Goal: Task Accomplishment & Management: Manage account settings

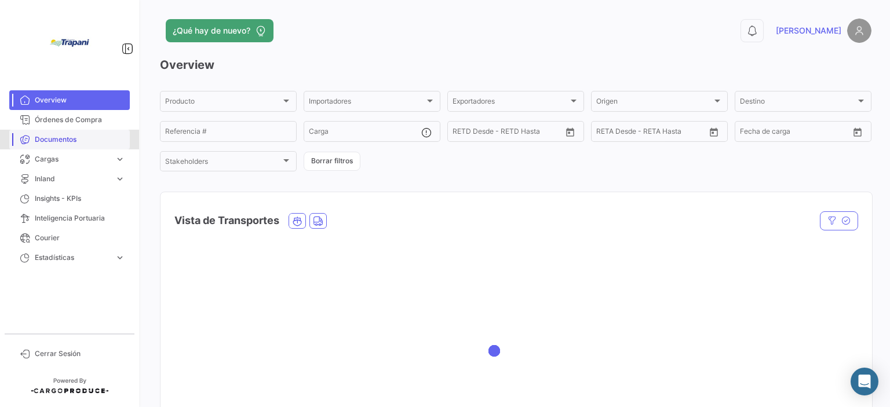
click at [65, 145] on link "Documentos" at bounding box center [69, 140] width 121 height 20
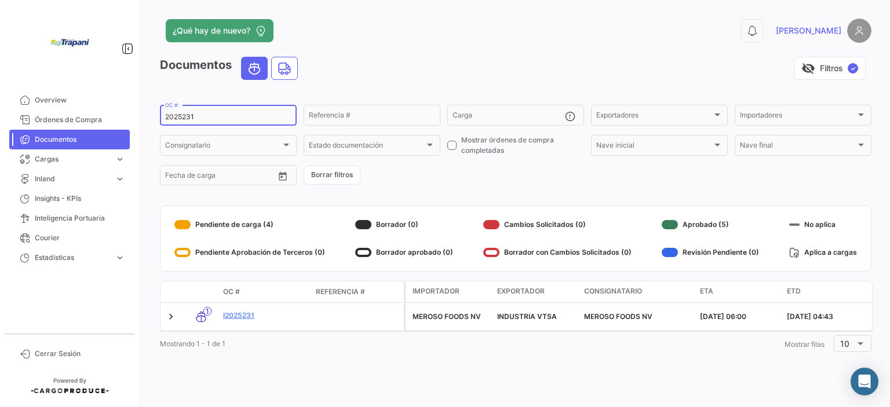
click at [211, 118] on input "2025231" at bounding box center [228, 117] width 126 height 8
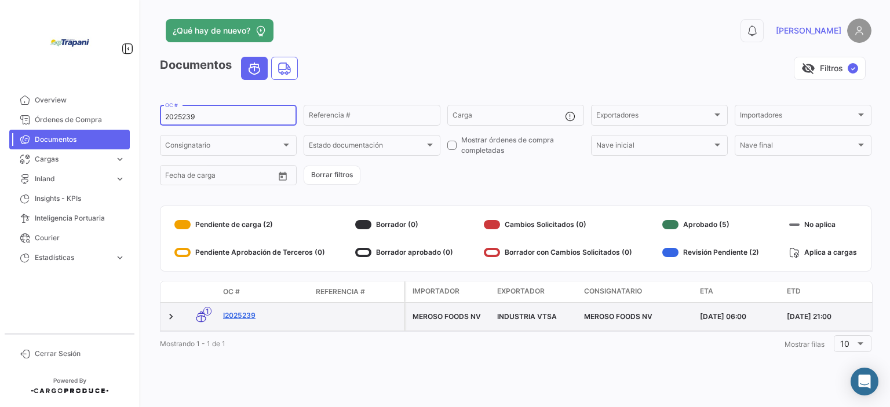
type input "2025239"
click at [251, 311] on link "I2025239" at bounding box center [264, 316] width 83 height 10
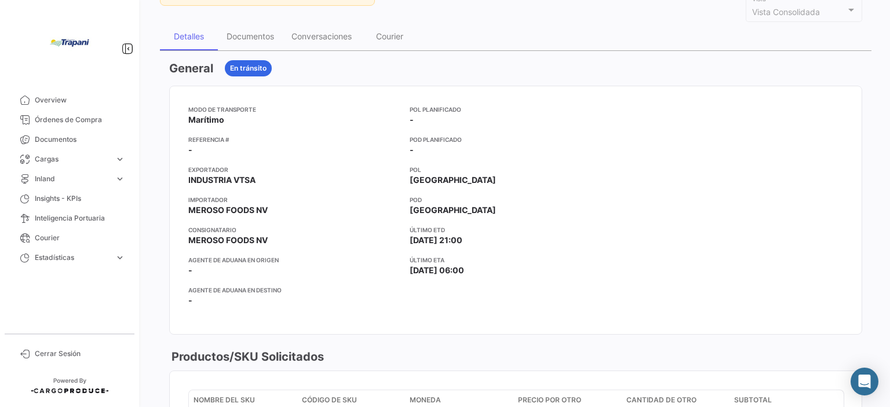
scroll to position [116, 0]
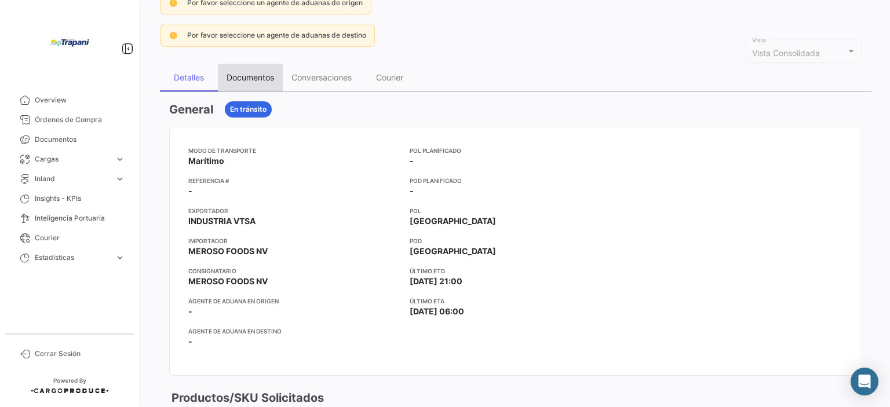
click at [267, 76] on div "Documentos" at bounding box center [251, 77] width 48 height 10
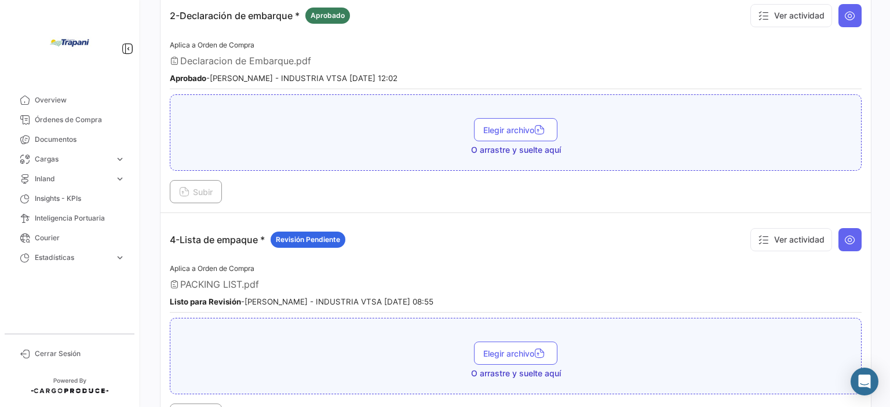
scroll to position [811, 0]
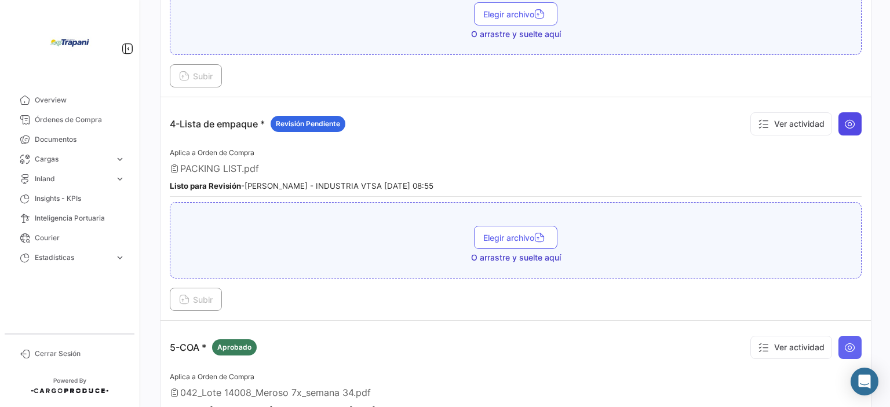
click at [844, 118] on icon at bounding box center [850, 124] width 12 height 12
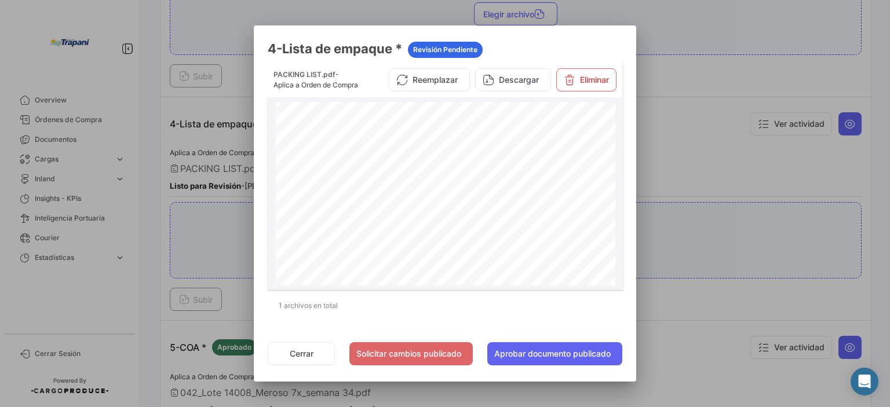
scroll to position [116, 0]
click at [389, 356] on button "Solicitar cambios publicado" at bounding box center [410, 353] width 123 height 23
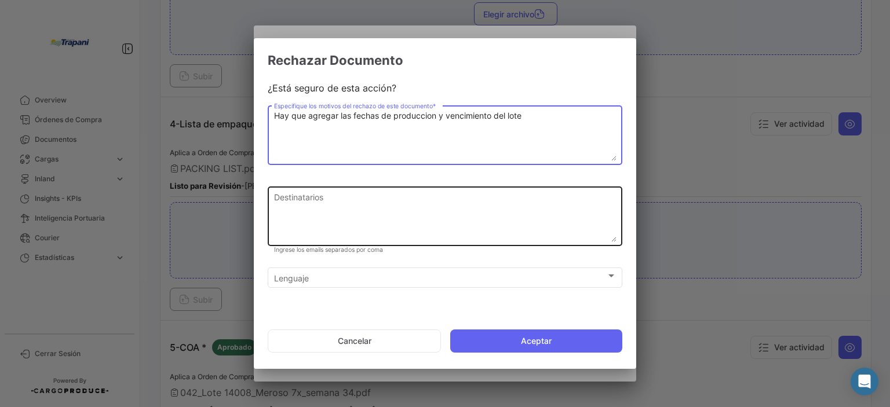
type textarea "Hay que agregar las fechas de produccion y vencimiento del lote"
click at [302, 205] on textarea "Destinatarios" at bounding box center [445, 216] width 342 height 51
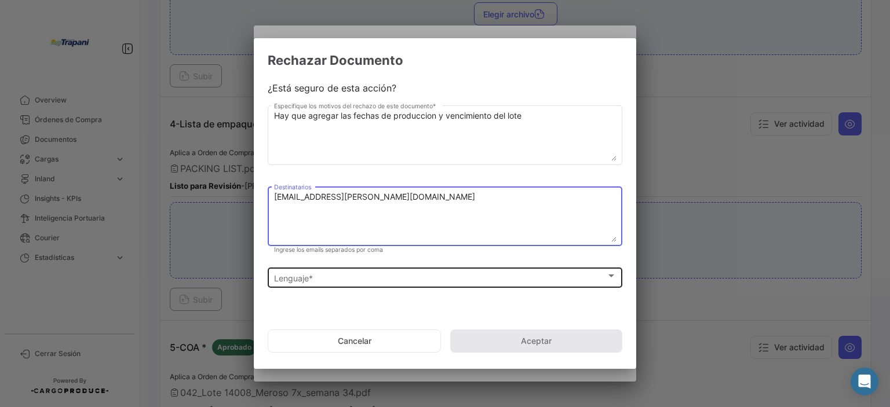
type textarea "[EMAIL_ADDRESS][PERSON_NAME][DOMAIN_NAME]"
click at [364, 276] on div "Lenguaje *" at bounding box center [440, 278] width 332 height 10
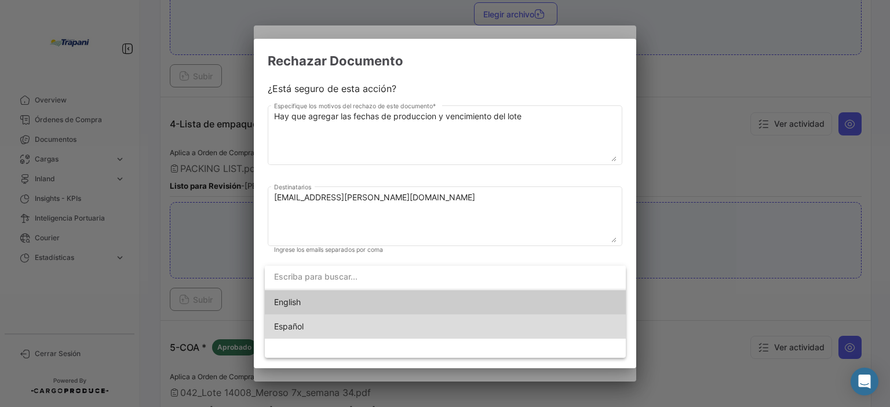
click at [311, 322] on span "Español" at bounding box center [355, 327] width 162 height 24
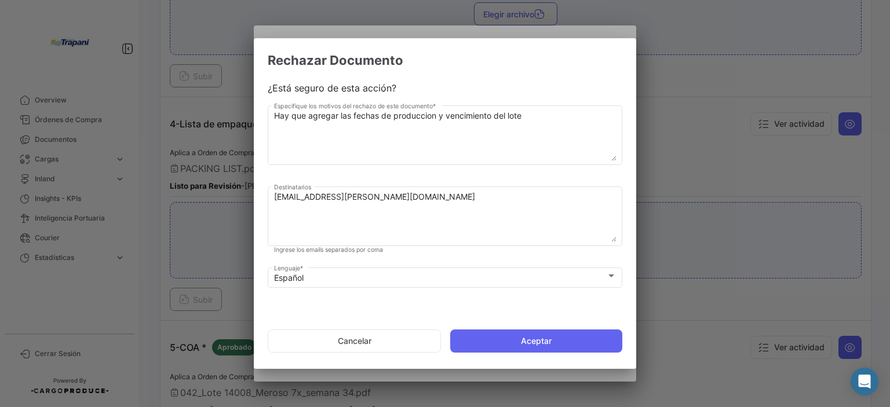
click at [302, 326] on mat-dialog-actions "Cancelar Aceptar" at bounding box center [445, 341] width 355 height 39
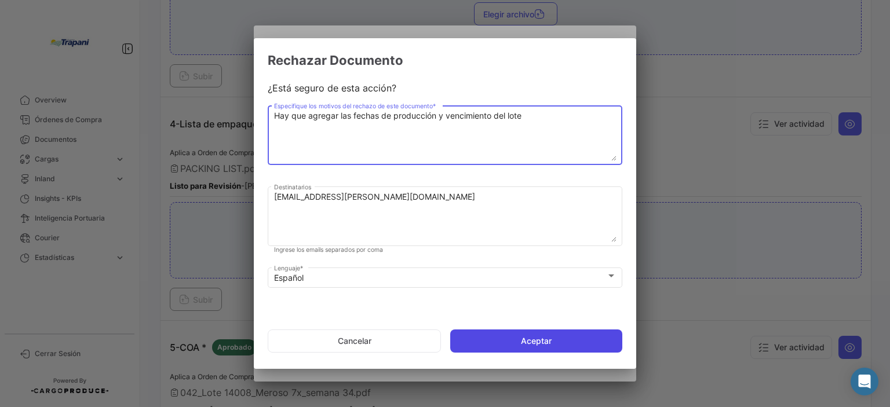
type textarea "Hay que agregar las fechas de producción y vencimiento del lote"
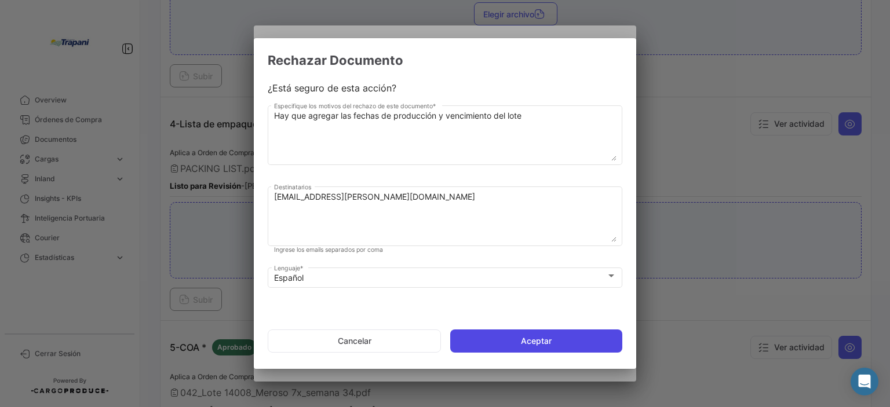
click at [528, 337] on button "Aceptar" at bounding box center [536, 341] width 172 height 23
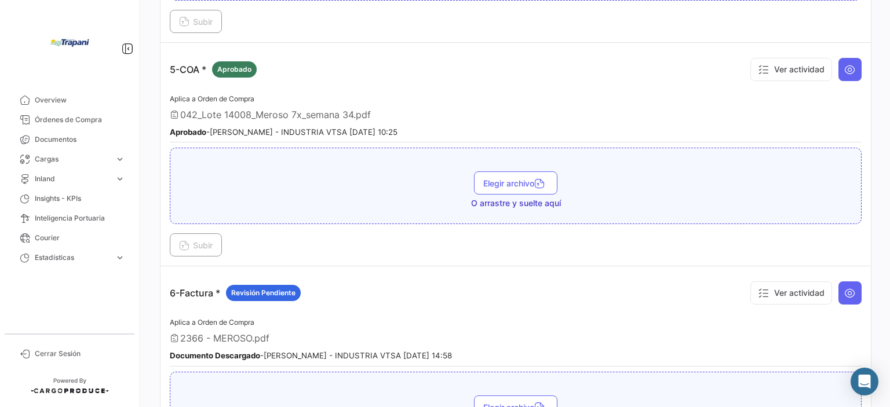
scroll to position [1159, 0]
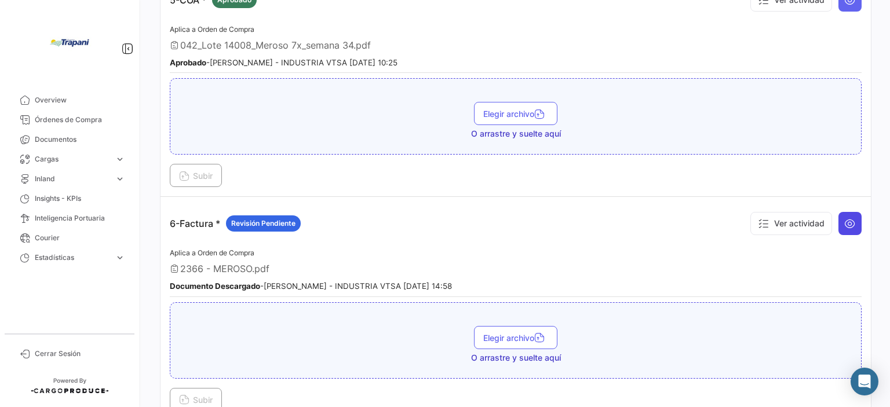
click at [844, 218] on icon at bounding box center [850, 224] width 12 height 12
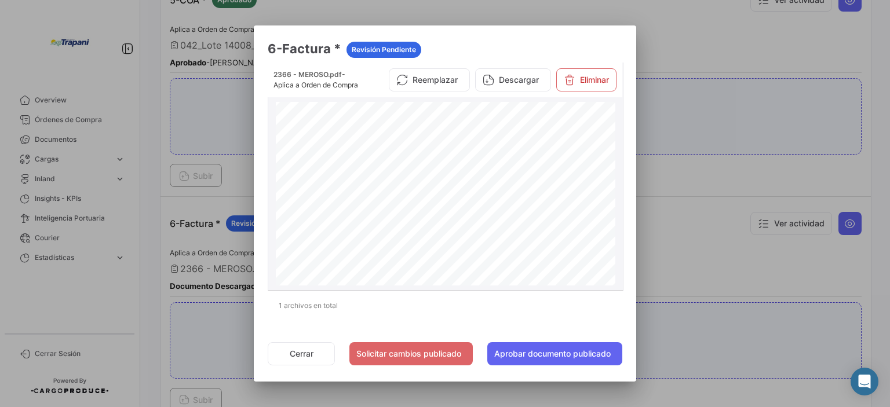
scroll to position [58, 0]
click at [424, 89] on button "Reemplazar" at bounding box center [429, 79] width 81 height 23
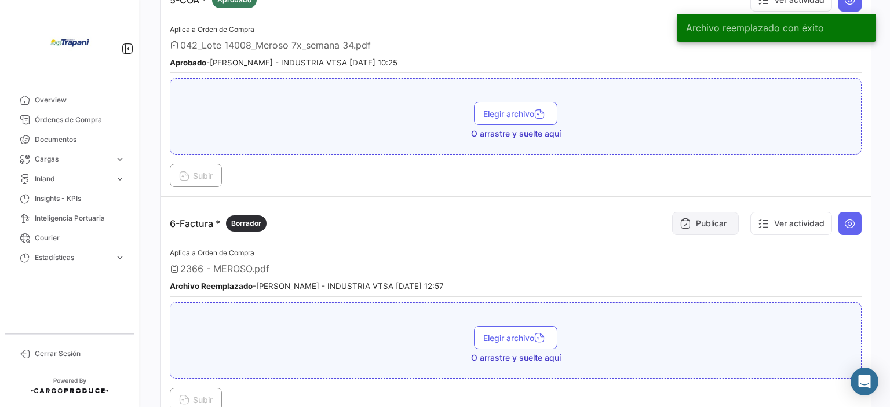
click at [706, 216] on button "Publicar" at bounding box center [705, 223] width 67 height 23
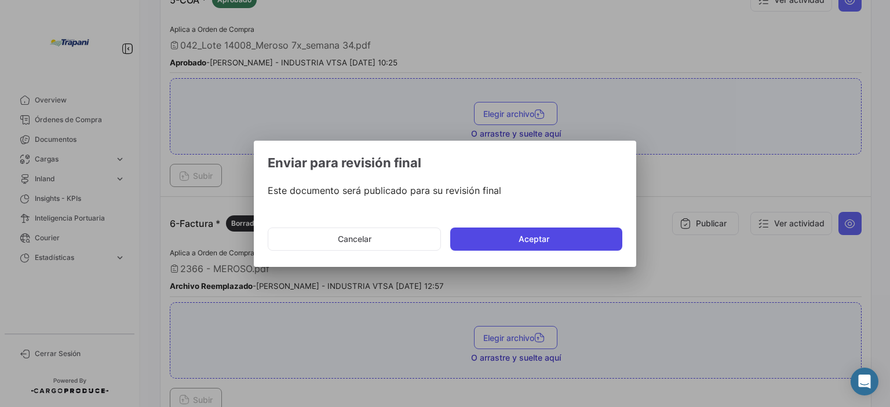
click at [541, 246] on button "Aceptar" at bounding box center [536, 239] width 172 height 23
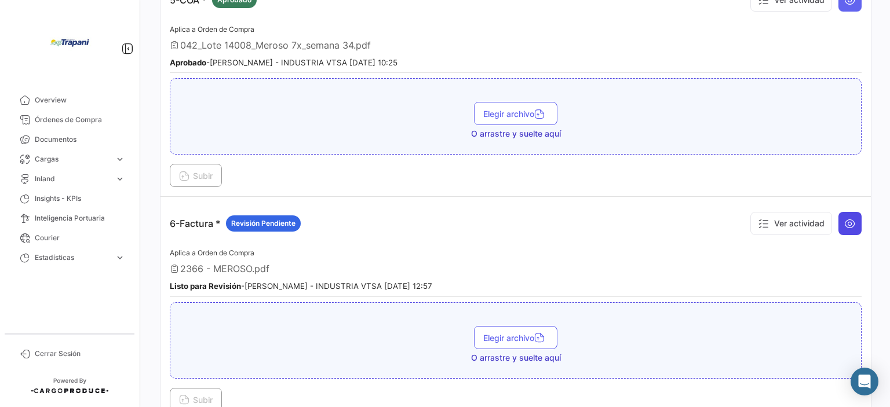
click at [848, 218] on icon at bounding box center [850, 224] width 12 height 12
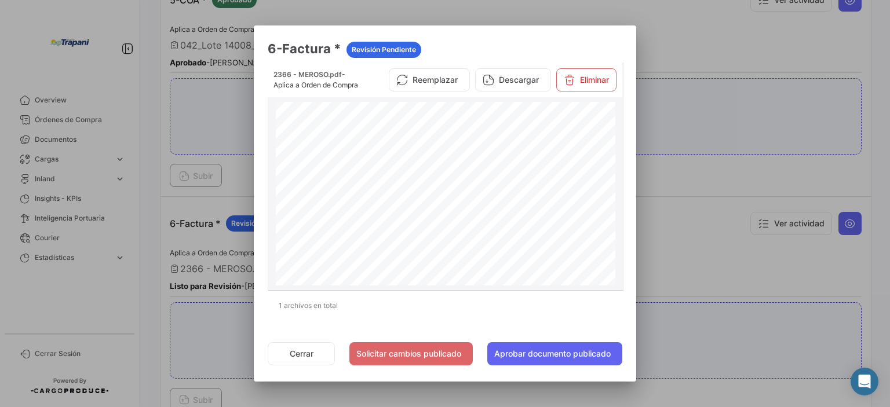
scroll to position [0, 0]
click at [589, 363] on button "Aprobar documento publicado" at bounding box center [554, 353] width 135 height 23
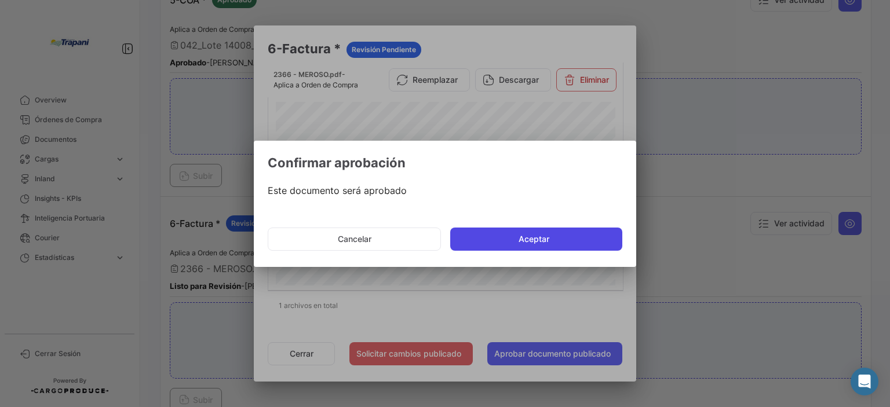
click at [579, 242] on button "Aceptar" at bounding box center [536, 239] width 172 height 23
